Goal: Use online tool/utility: Utilize a website feature to perform a specific function

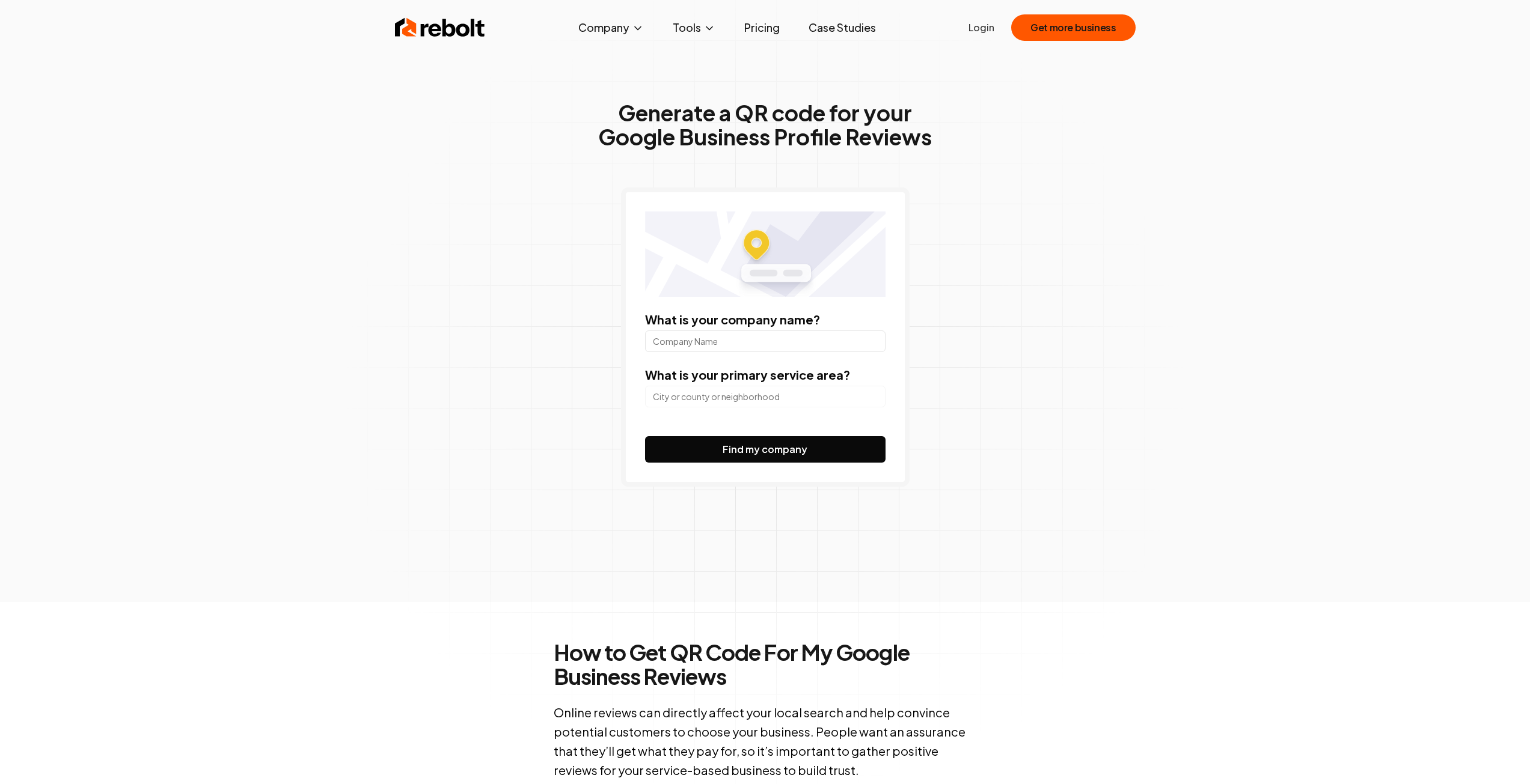
click at [719, 339] on input "What is your company name?" at bounding box center [765, 341] width 240 height 22
type input "Happy Muzzle"
click at [715, 390] on input "search" at bounding box center [765, 396] width 240 height 22
click at [758, 394] on input "search" at bounding box center [765, 396] width 240 height 22
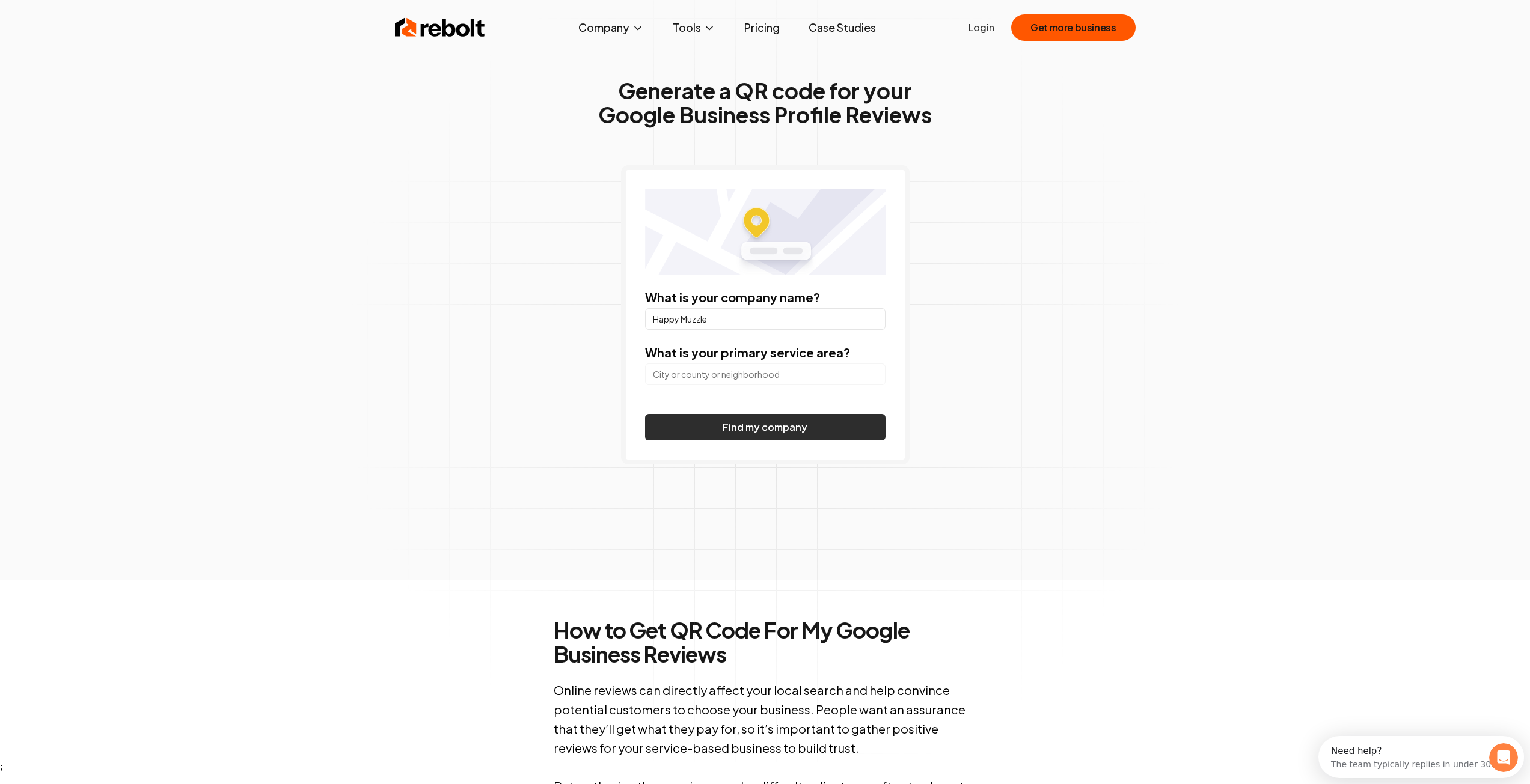
scroll to position [60, 0]
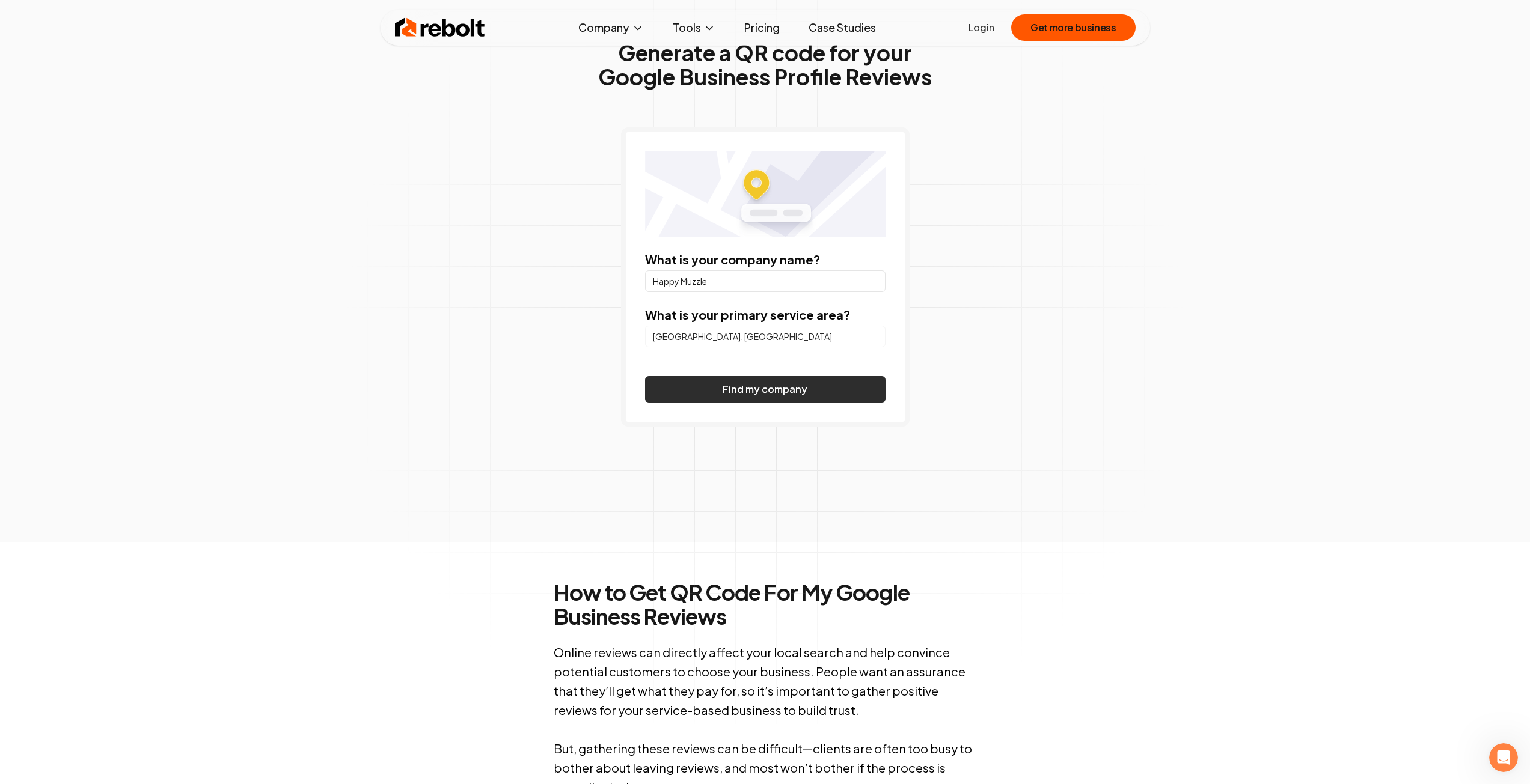
click at [644, 376] on button "Find my company" at bounding box center [765, 389] width 240 height 27
click at [861, 389] on button "Find my company" at bounding box center [765, 389] width 240 height 27
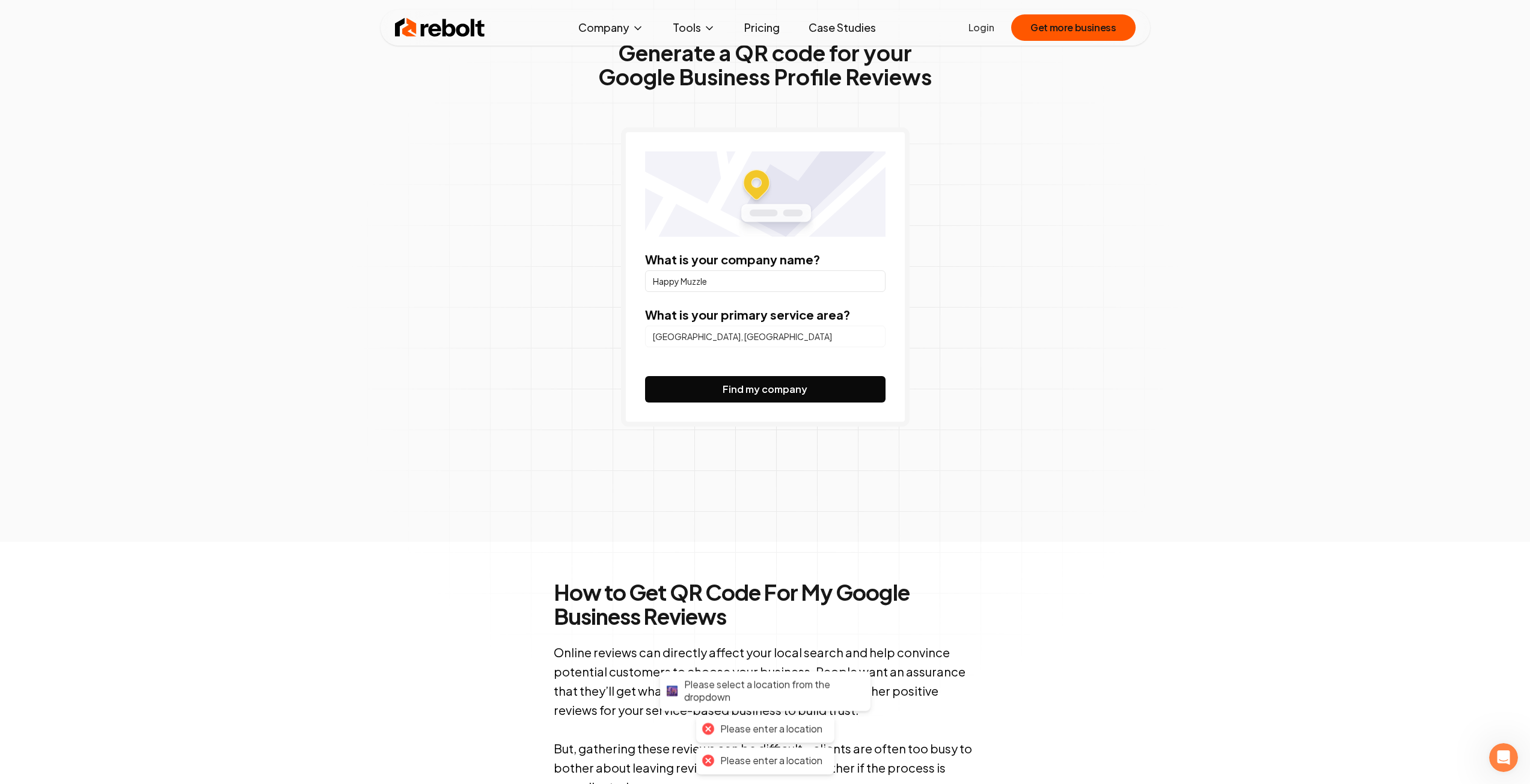
click at [736, 337] on input "[GEOGRAPHIC_DATA], [GEOGRAPHIC_DATA]" at bounding box center [765, 336] width 240 height 22
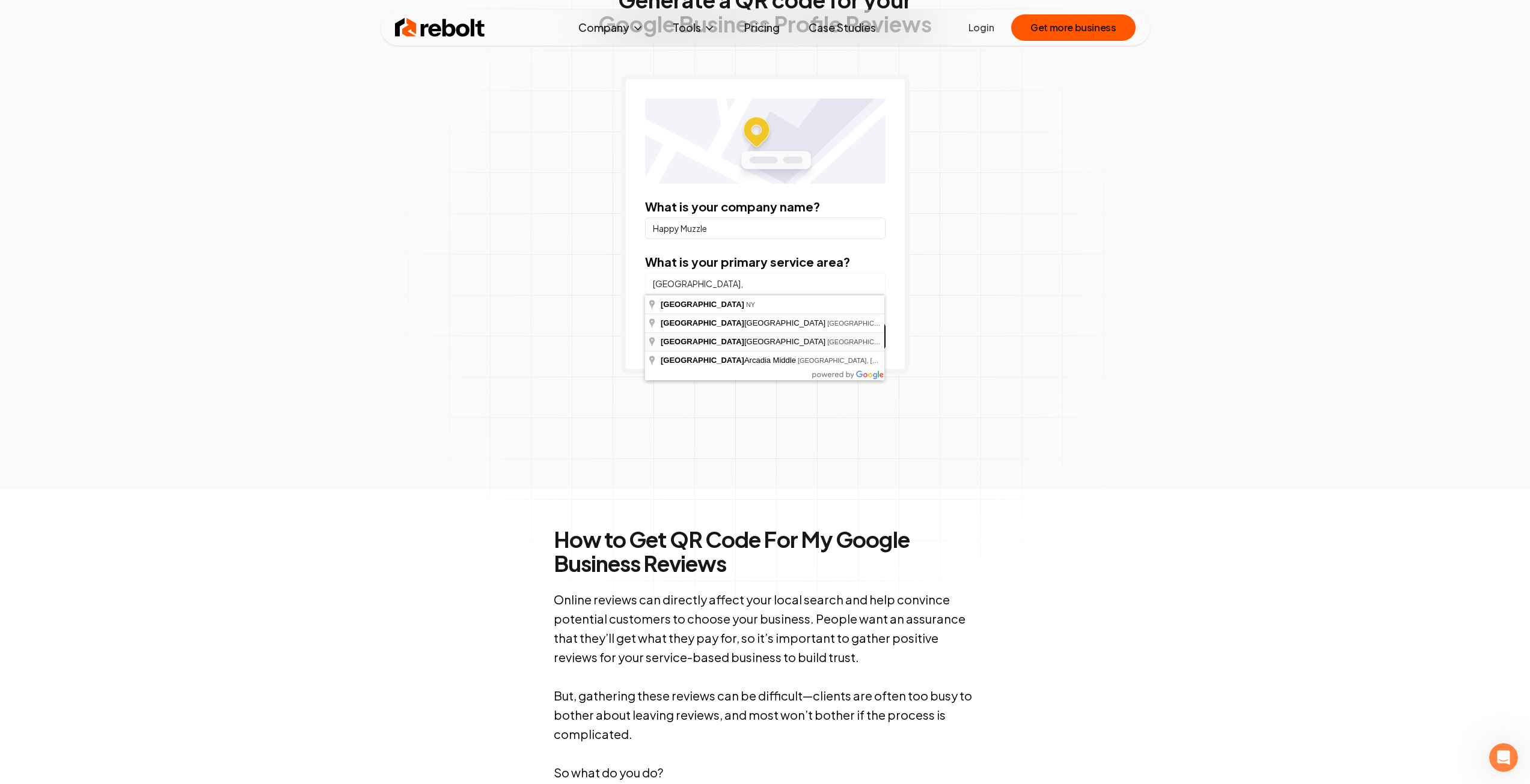
scroll to position [120, 0]
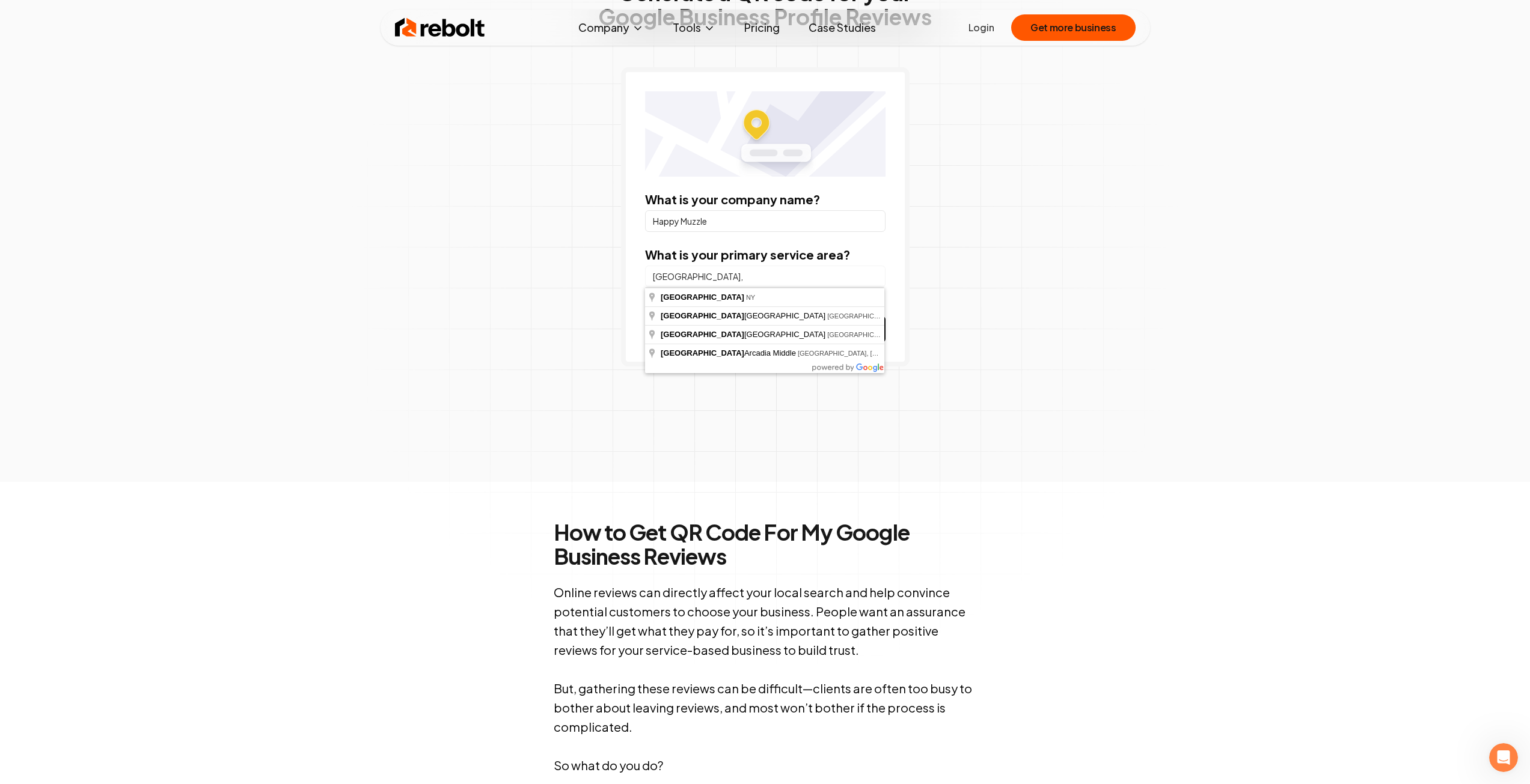
type input "[GEOGRAPHIC_DATA],"
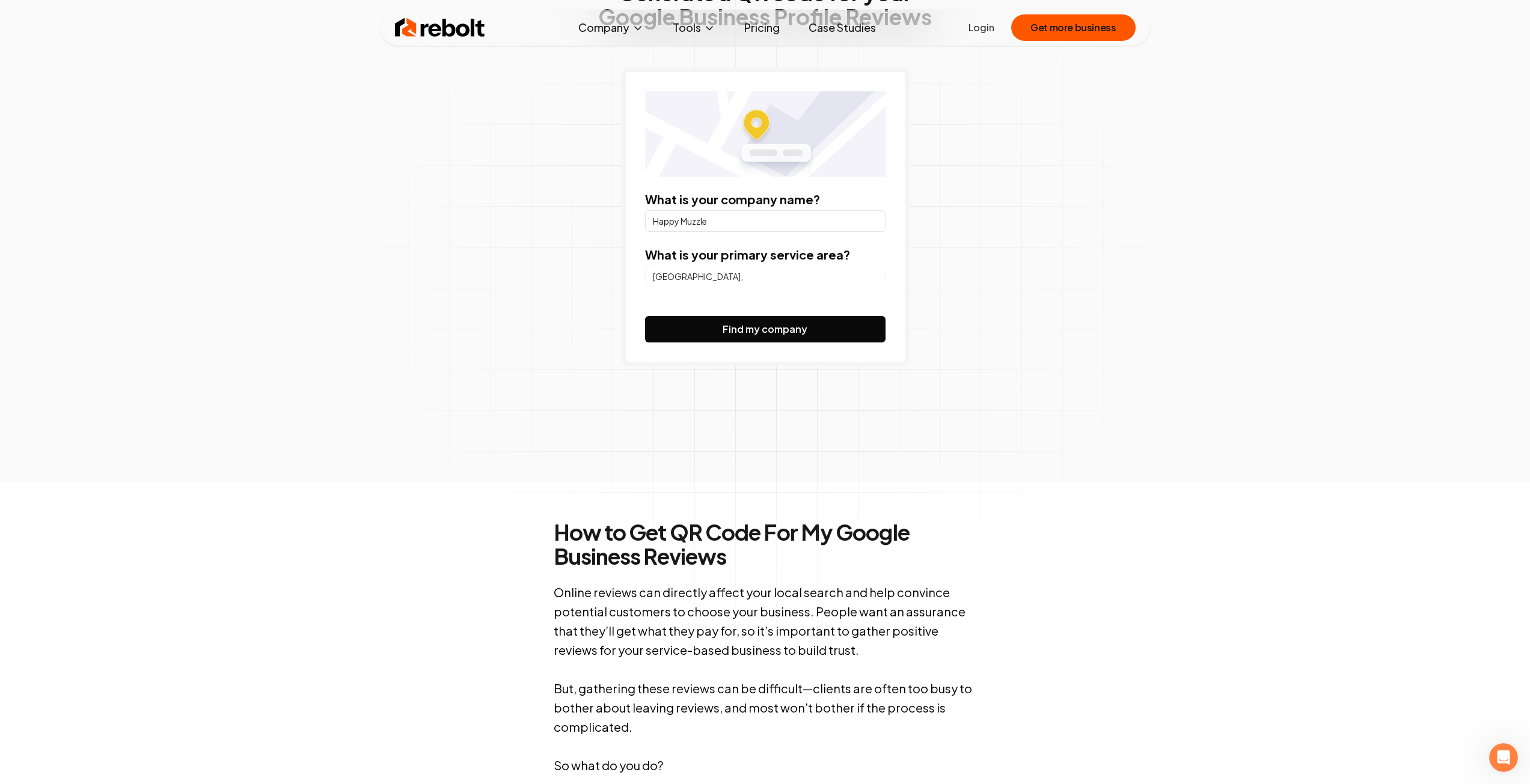
drag, startPoint x: 886, startPoint y: 332, endPoint x: 890, endPoint y: 337, distance: 6.4
click at [890, 337] on div "What is your company name? Happy Muzzle What is your primary service area? [GEO…" at bounding box center [765, 216] width 288 height 299
